Goal: Check status: Check status

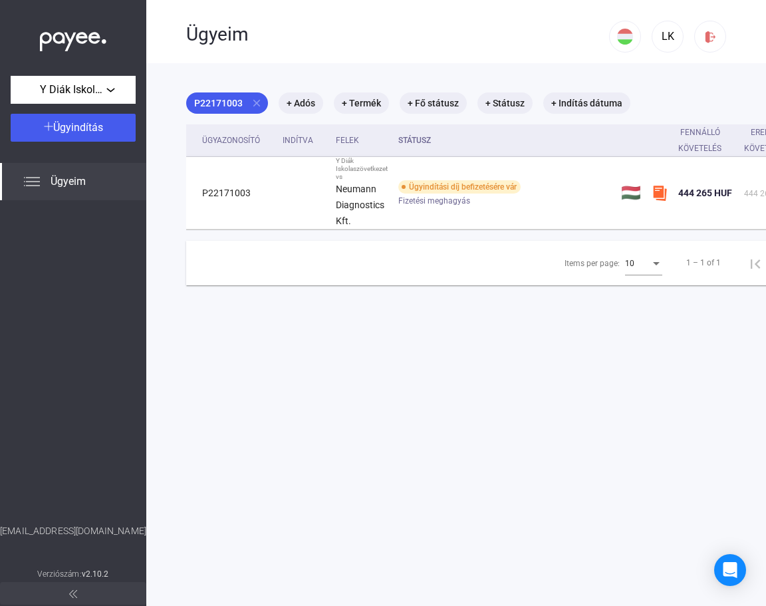
drag, startPoint x: 443, startPoint y: 595, endPoint x: 468, endPoint y: 598, distance: 25.4
click at [468, 598] on div "Ügyeim LK P22171003 close + Adós + Termék + Fő státusz + Státusz + Indítás dátu…" at bounding box center [456, 303] width 620 height 606
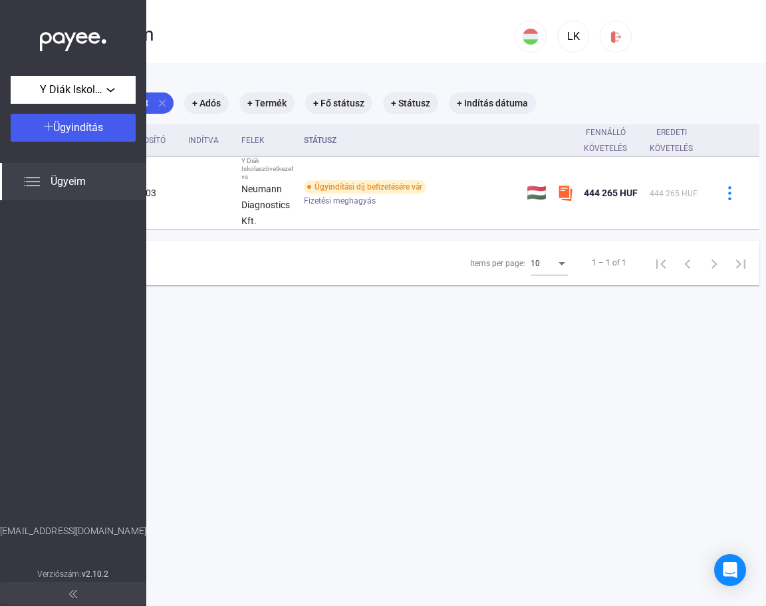
scroll to position [0, 136]
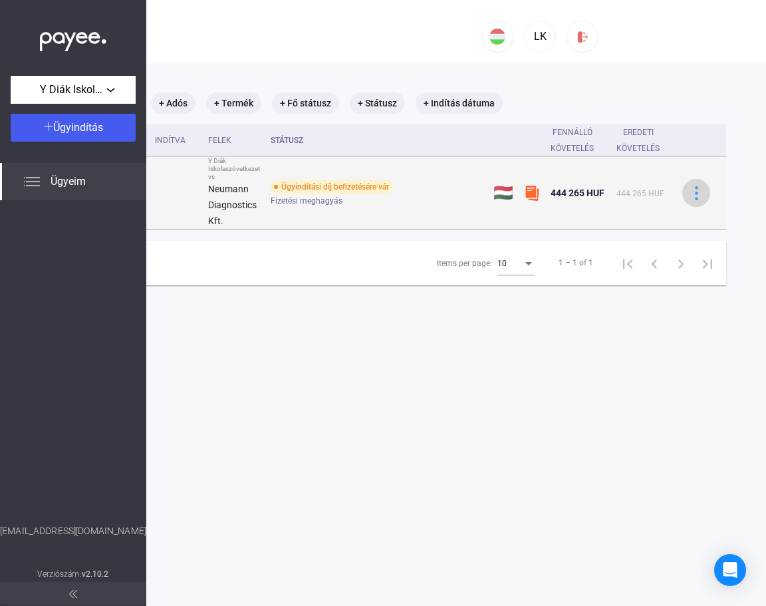
click at [691, 184] on button at bounding box center [696, 193] width 28 height 28
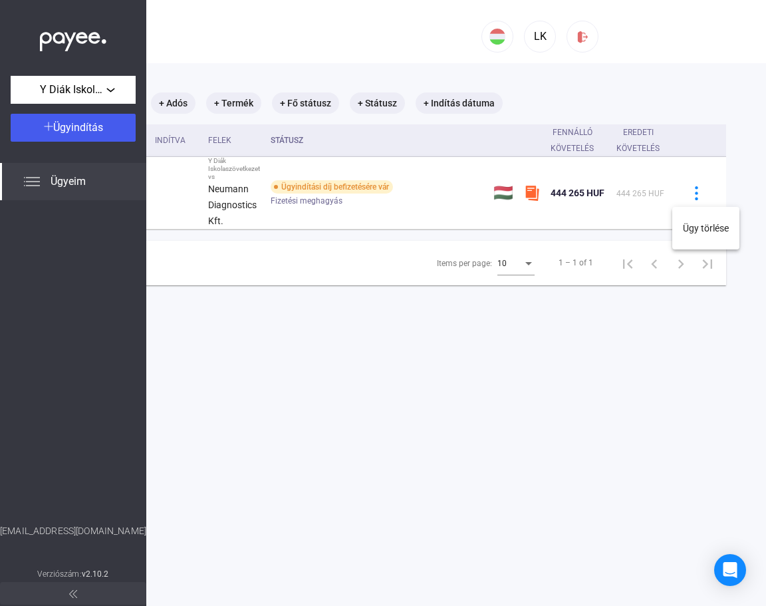
click at [432, 352] on div at bounding box center [383, 303] width 766 height 606
drag, startPoint x: 577, startPoint y: 593, endPoint x: 481, endPoint y: 593, distance: 96.4
click at [481, 600] on div "Ügyeim LK P22171003 close + Adós + Termék + Fő státusz + Státusz + Indítás dátu…" at bounding box center [456, 303] width 620 height 606
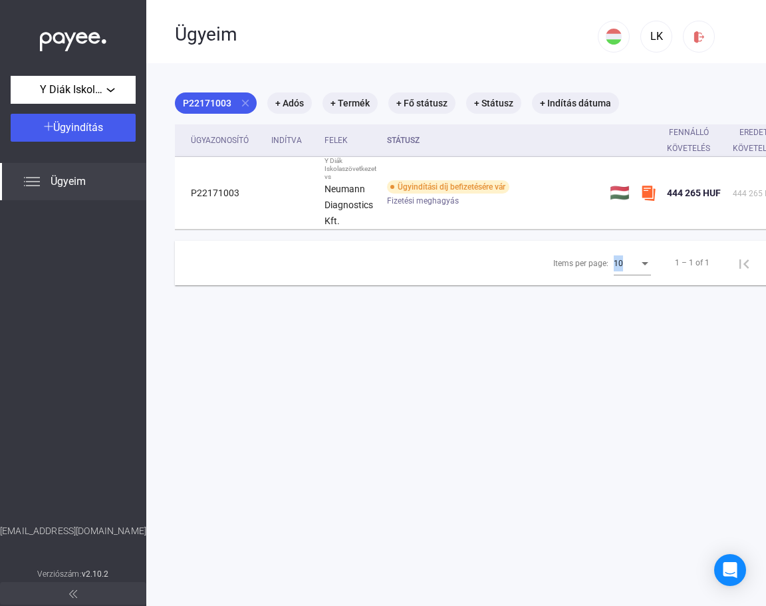
scroll to position [0, 0]
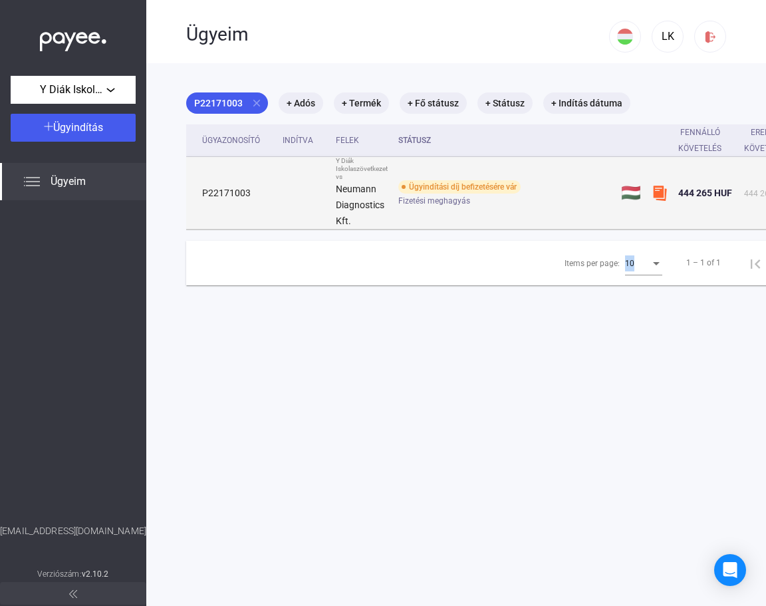
drag, startPoint x: 223, startPoint y: 195, endPoint x: 190, endPoint y: 207, distance: 35.7
click at [190, 207] on td "P22171003" at bounding box center [231, 193] width 91 height 72
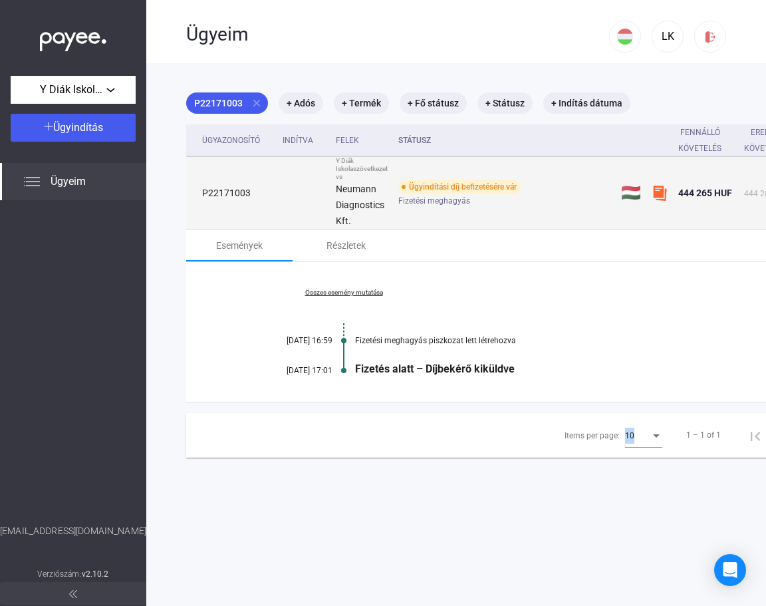
copy td "P22171003"
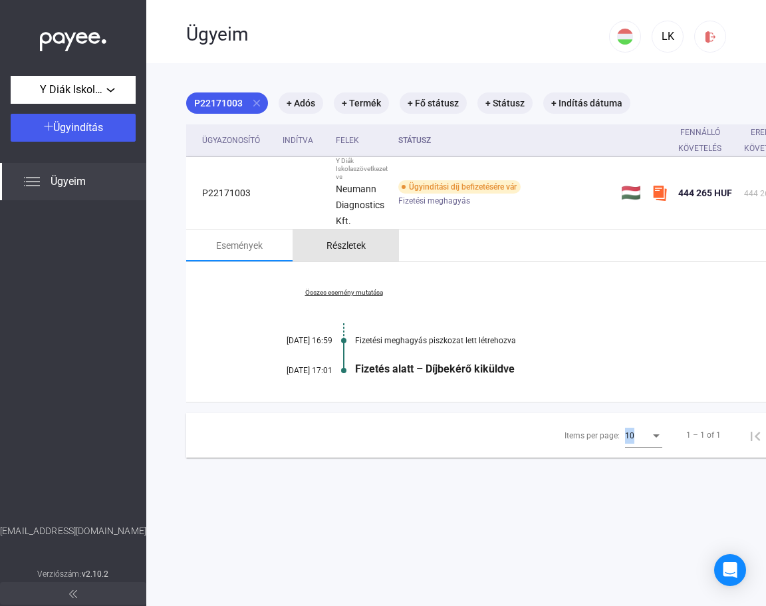
click at [341, 247] on div "Részletek" at bounding box center [345, 245] width 39 height 16
